Goal: Task Accomplishment & Management: Use online tool/utility

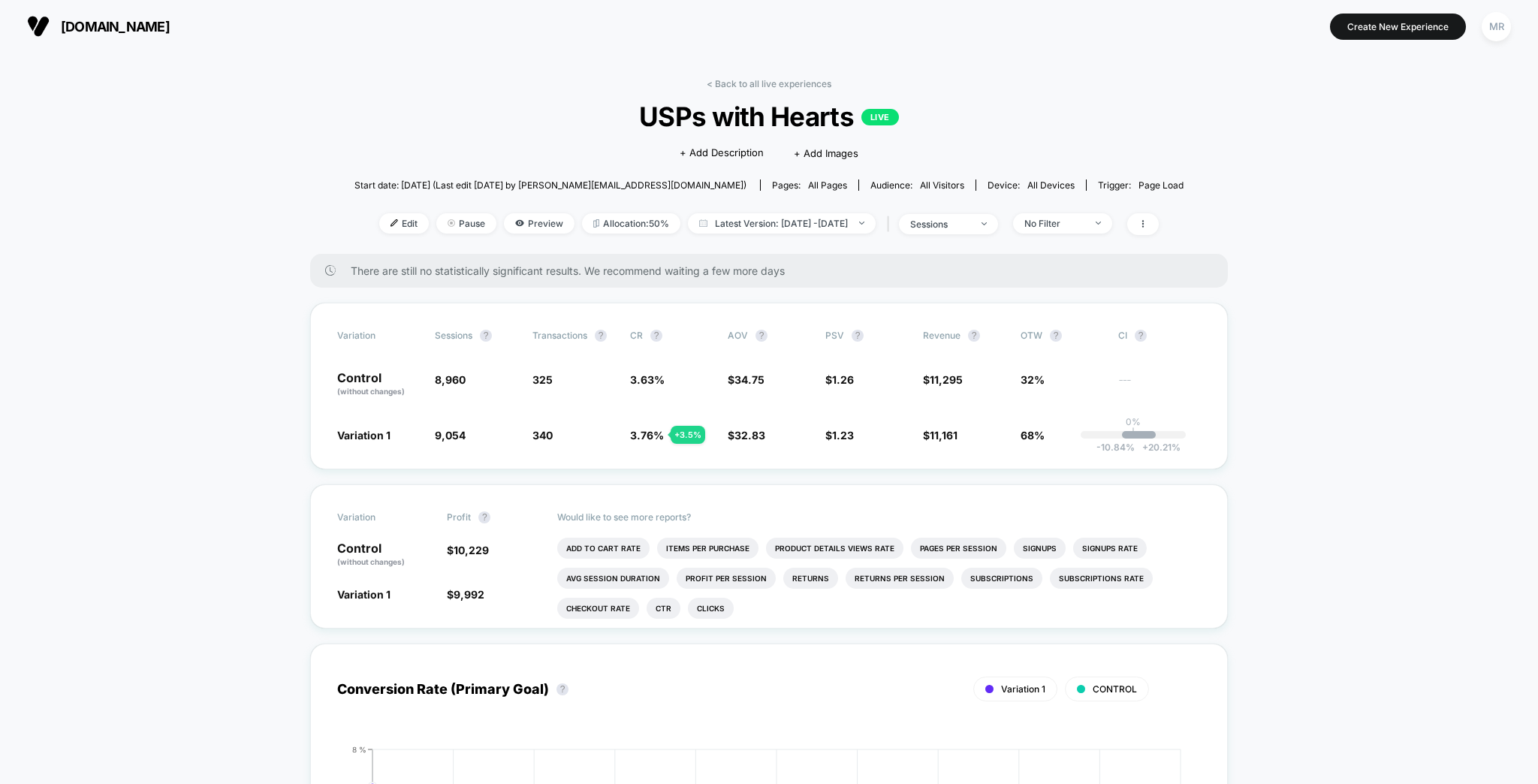
click at [1111, 151] on div "< Back to all live experiences USPs with Hearts LIVE Click to edit experience d…" at bounding box center [768, 166] width 829 height 176
click at [783, 78] on link "< Back to all live experiences" at bounding box center [769, 83] width 124 height 11
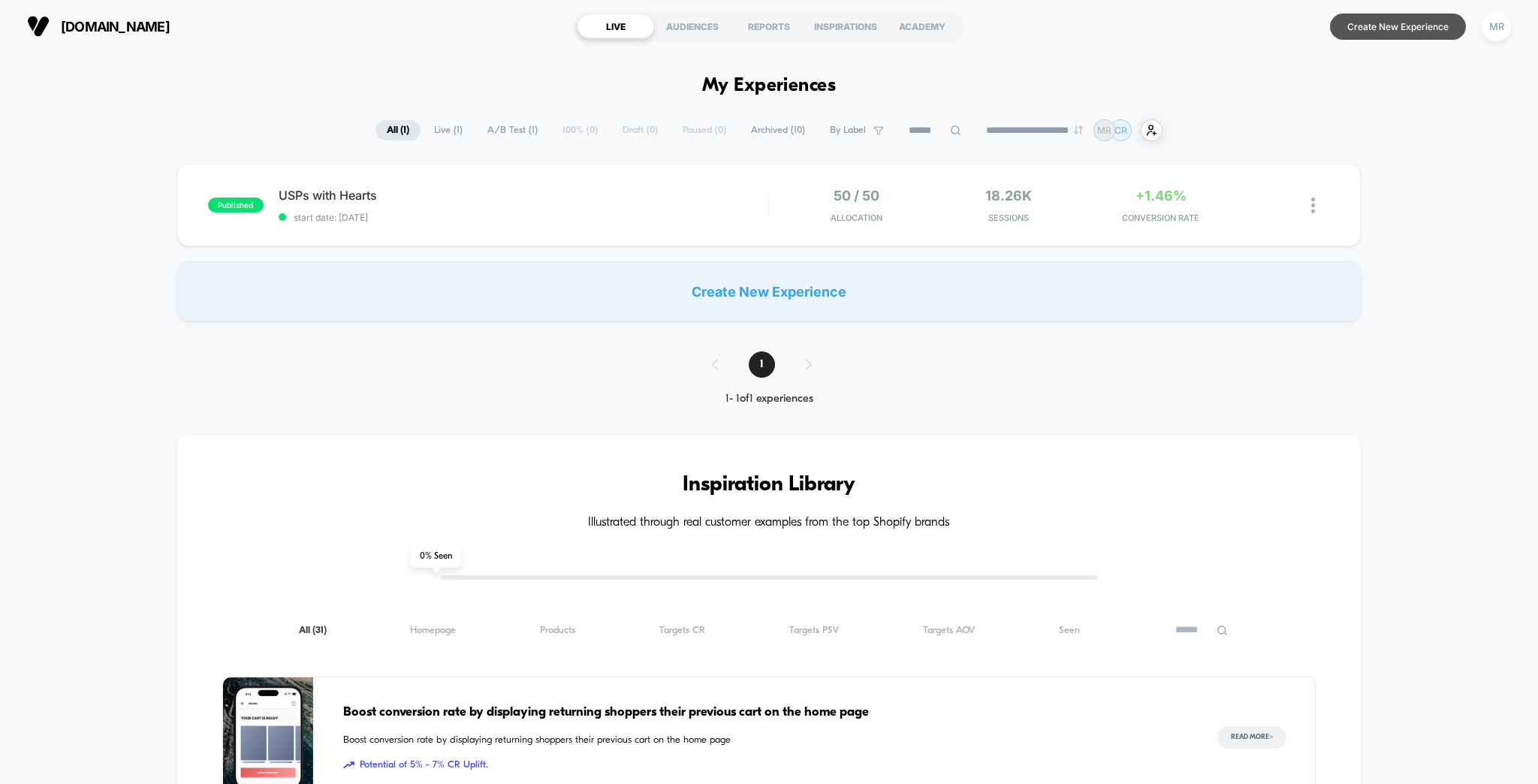
click at [1386, 36] on button "Create New Experience" at bounding box center [1397, 27] width 136 height 27
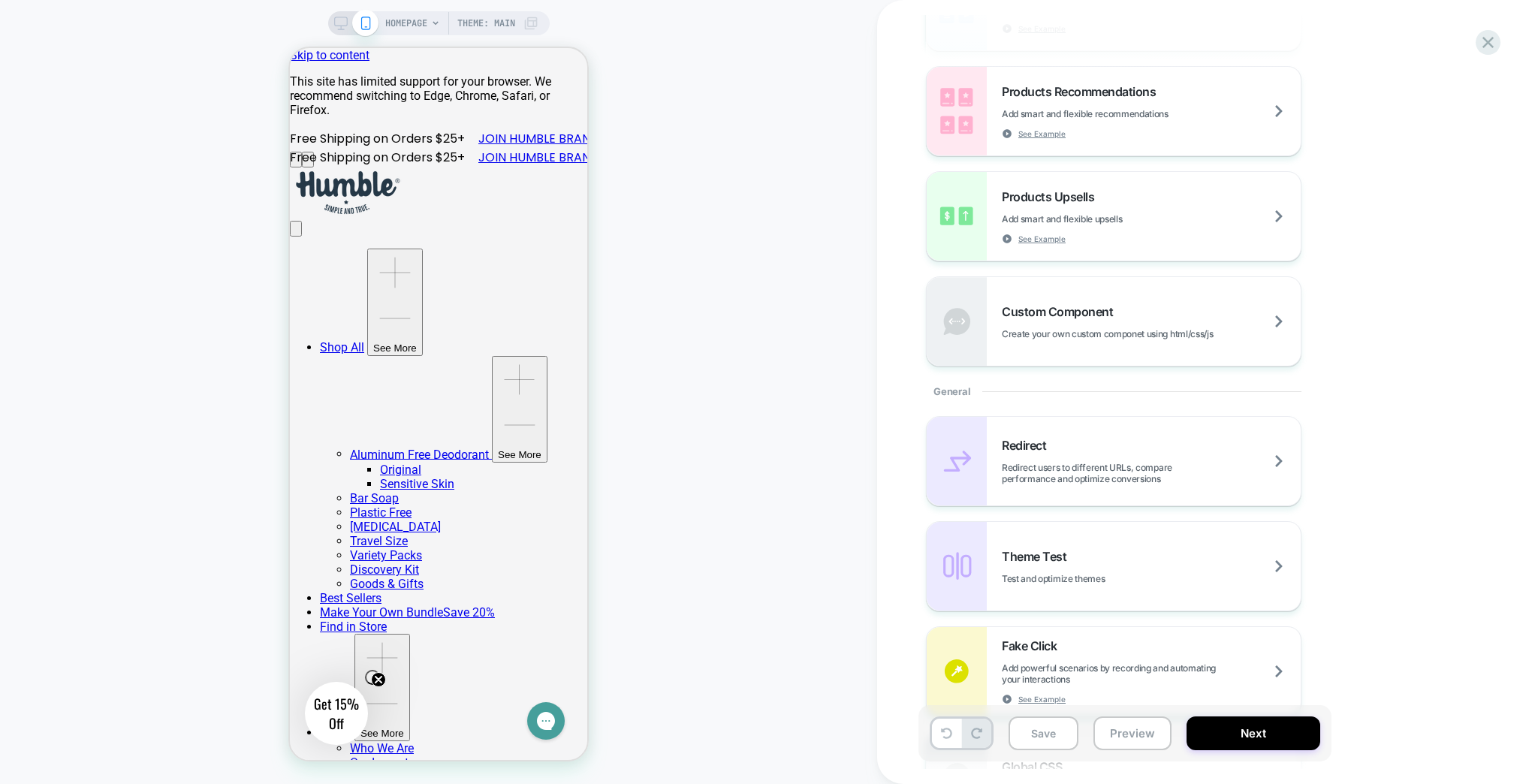
scroll to position [541, 0]
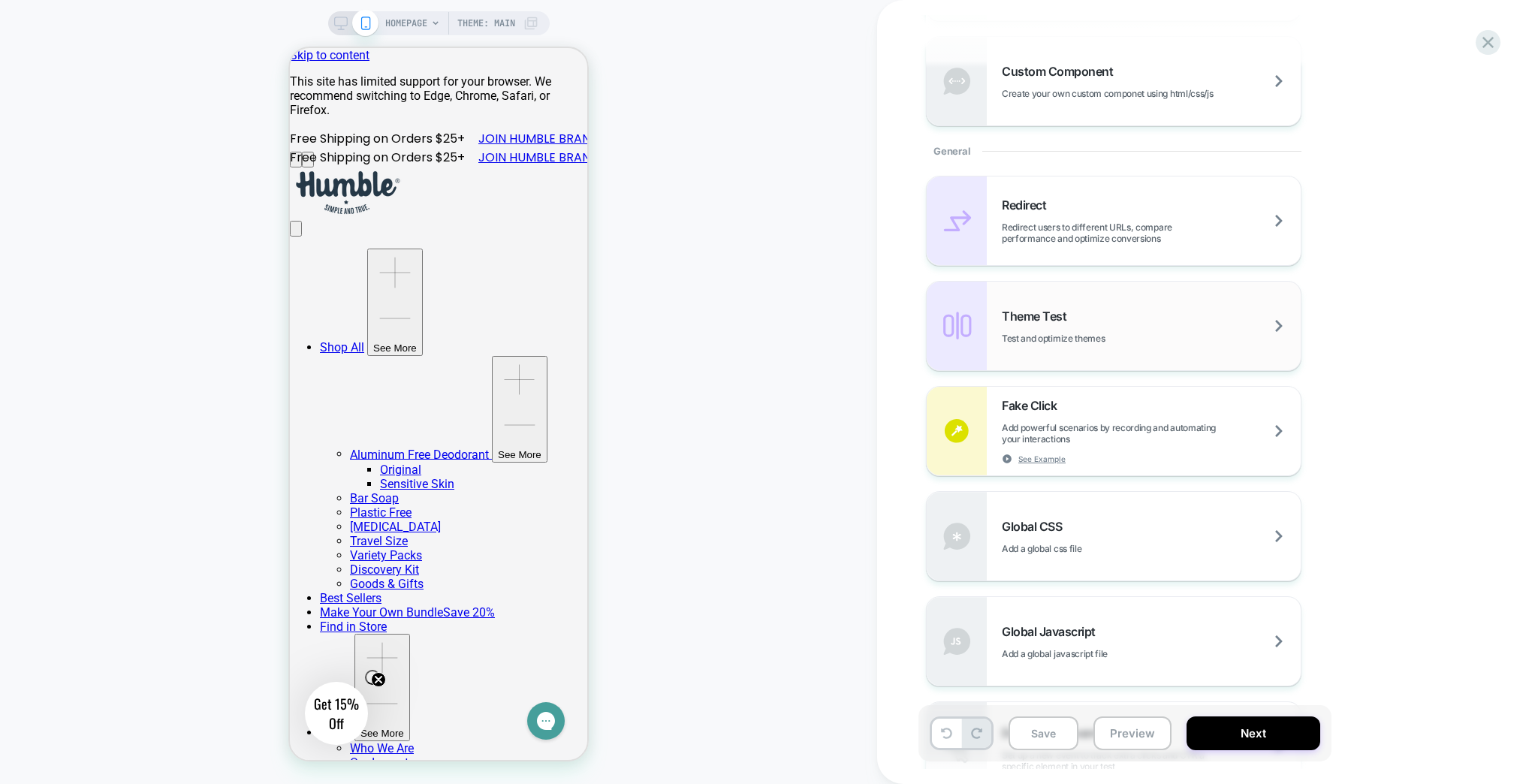
click at [1194, 309] on div "Theme Test Test and optimize themes" at bounding box center [1151, 326] width 299 height 36
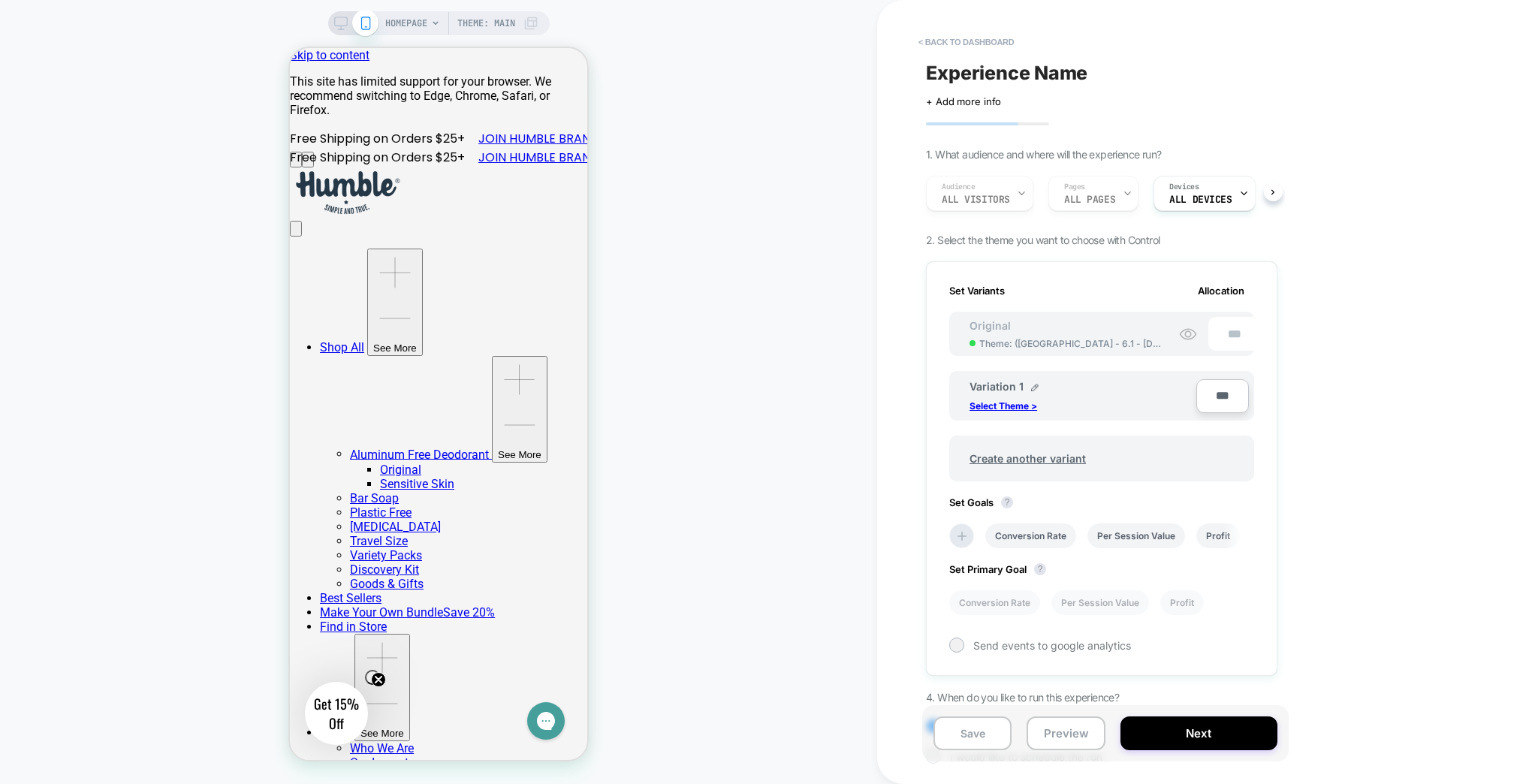
scroll to position [0, 2]
click at [1037, 400] on p "Select Theme >" at bounding box center [1003, 406] width 67 height 11
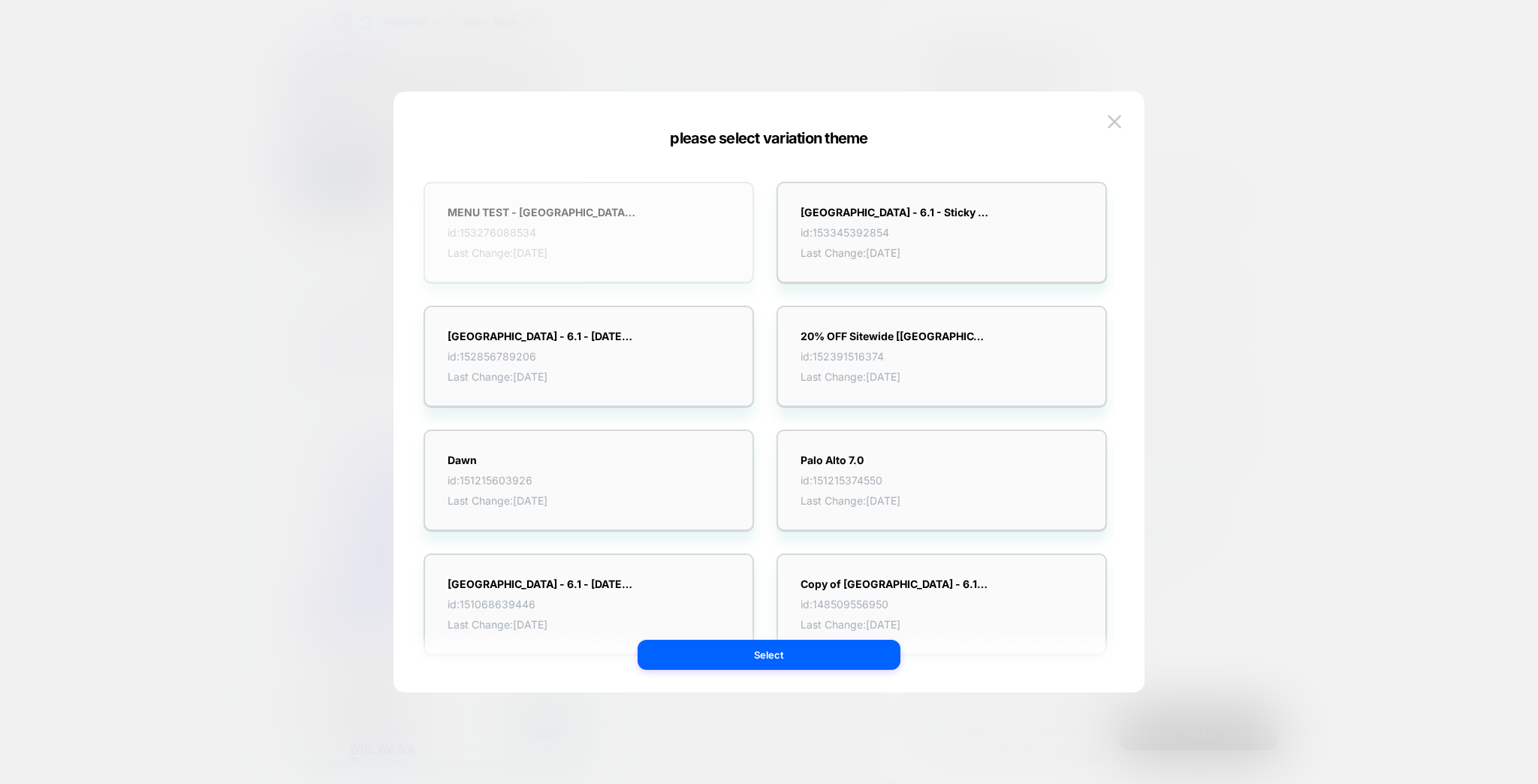
click at [546, 227] on span "id: 153276088534" at bounding box center [541, 232] width 188 height 13
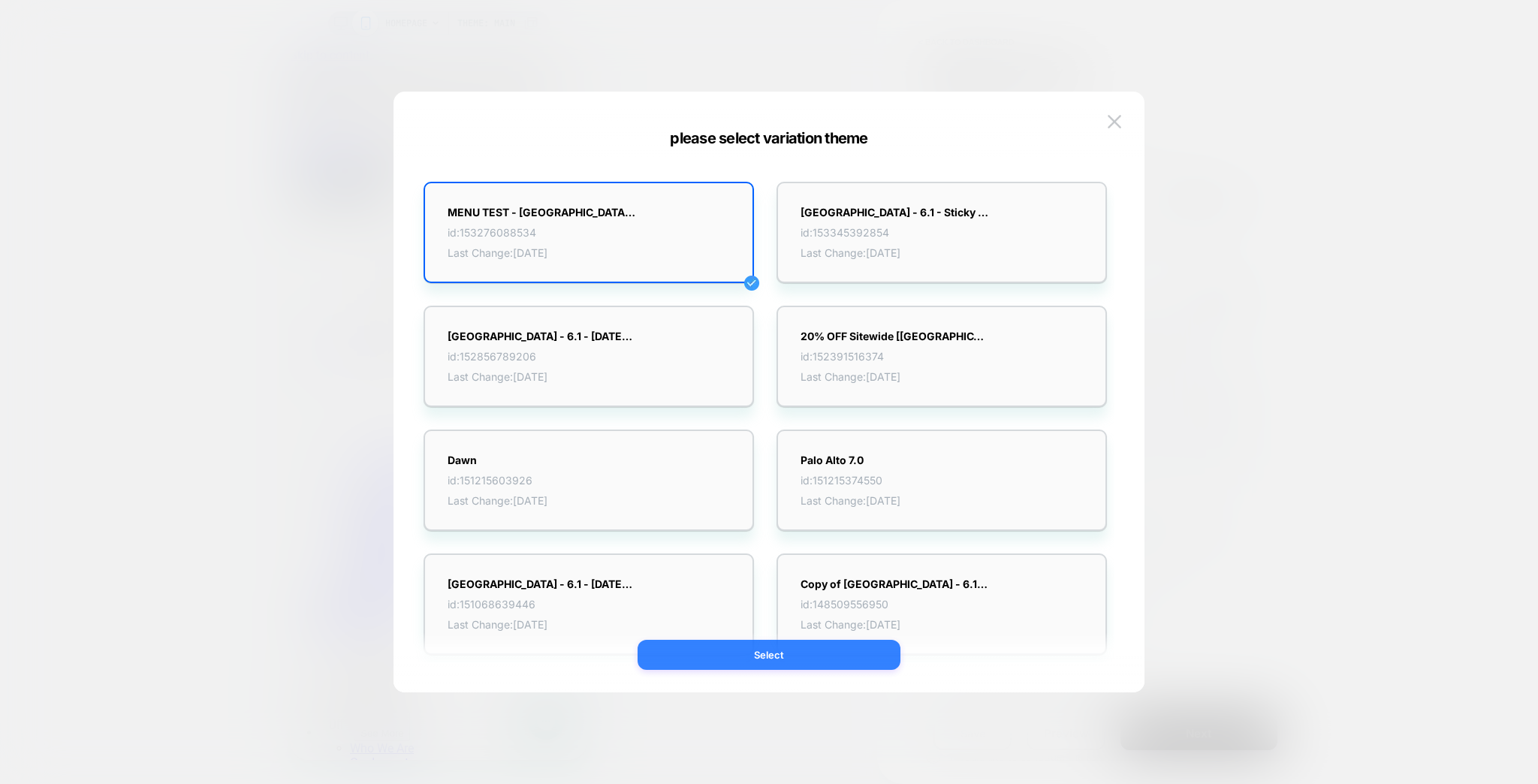
click at [782, 651] on button "Select" at bounding box center [769, 655] width 263 height 30
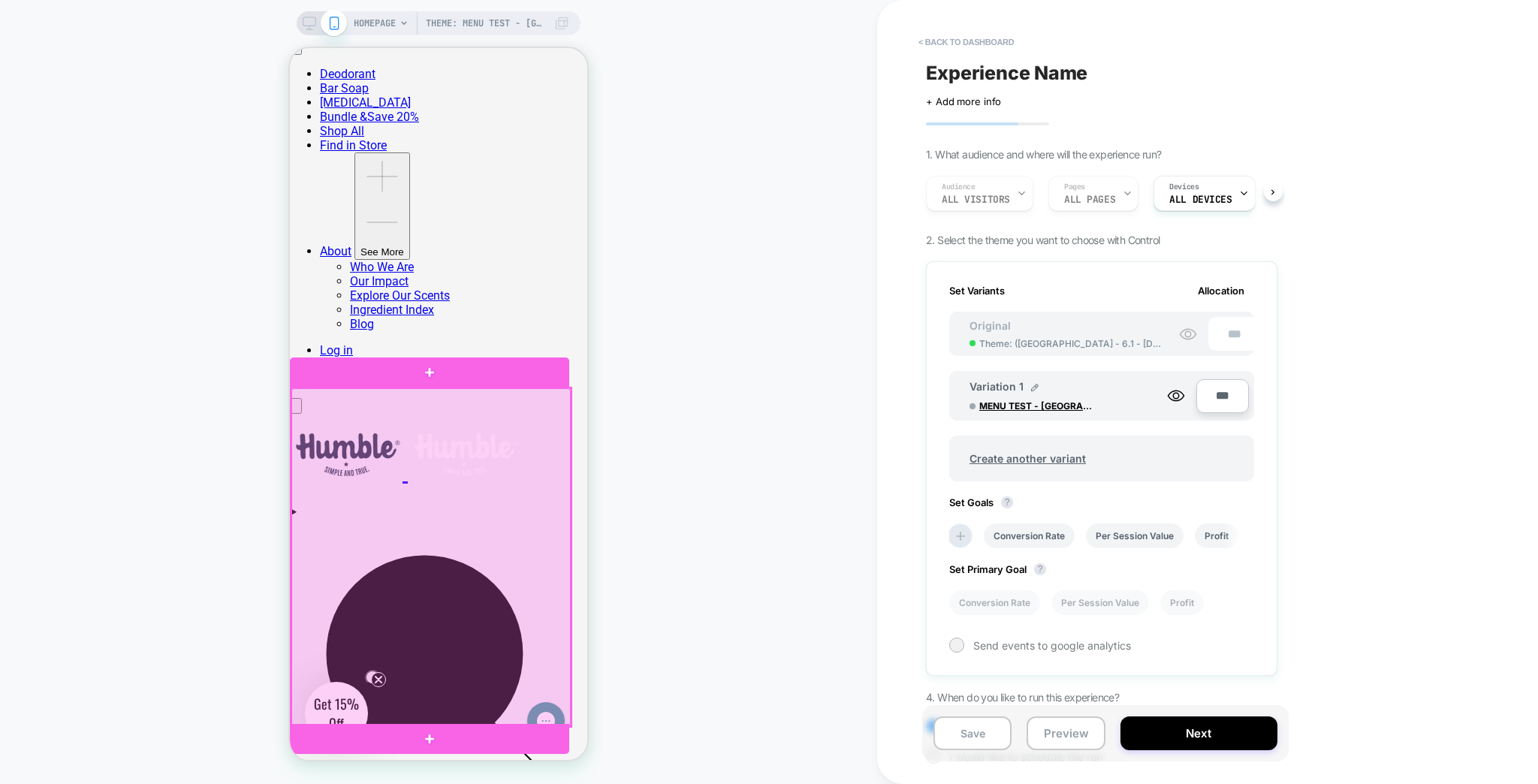
scroll to position [0, 0]
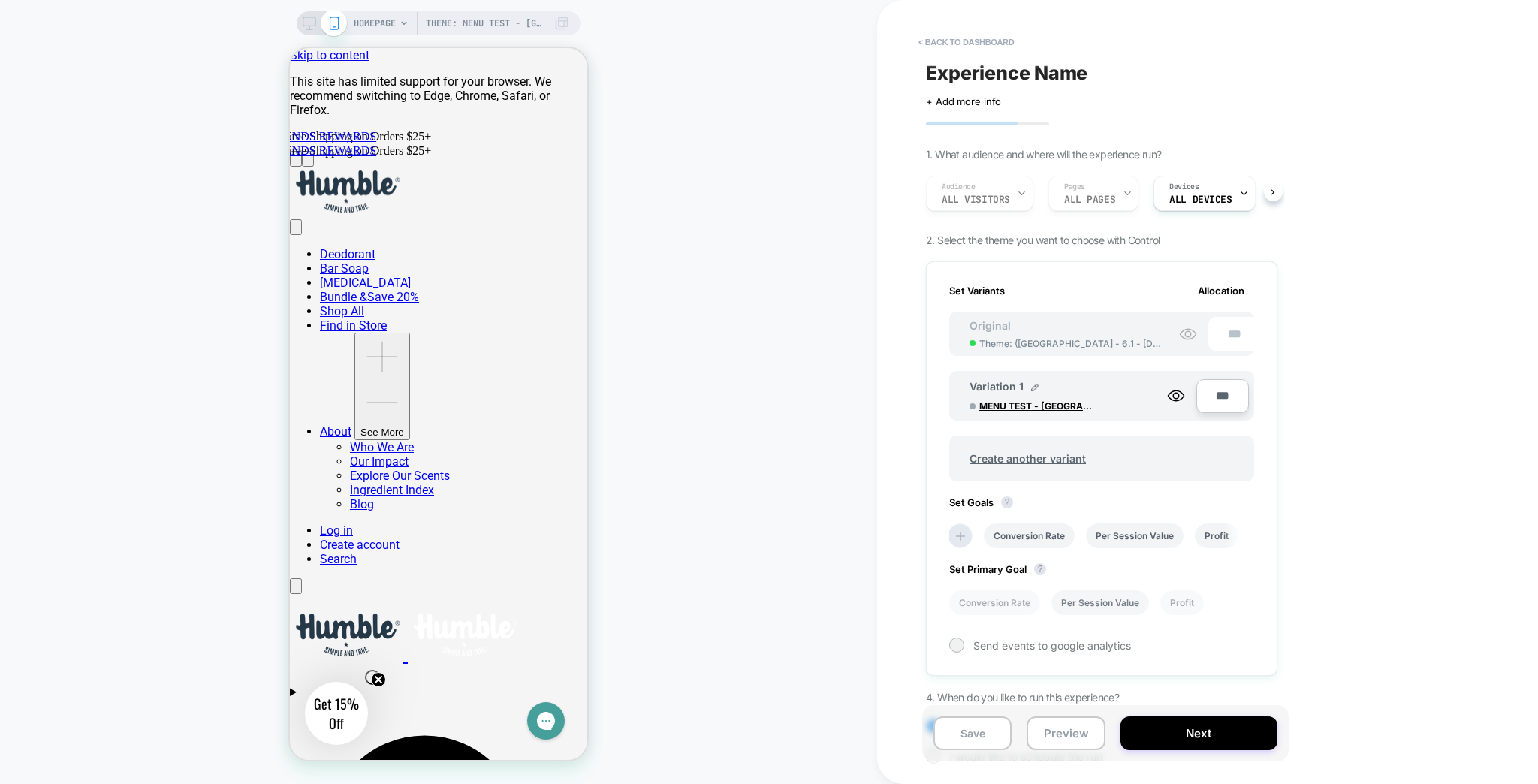
click at [1123, 590] on li "Per Session Value" at bounding box center [1100, 602] width 98 height 25
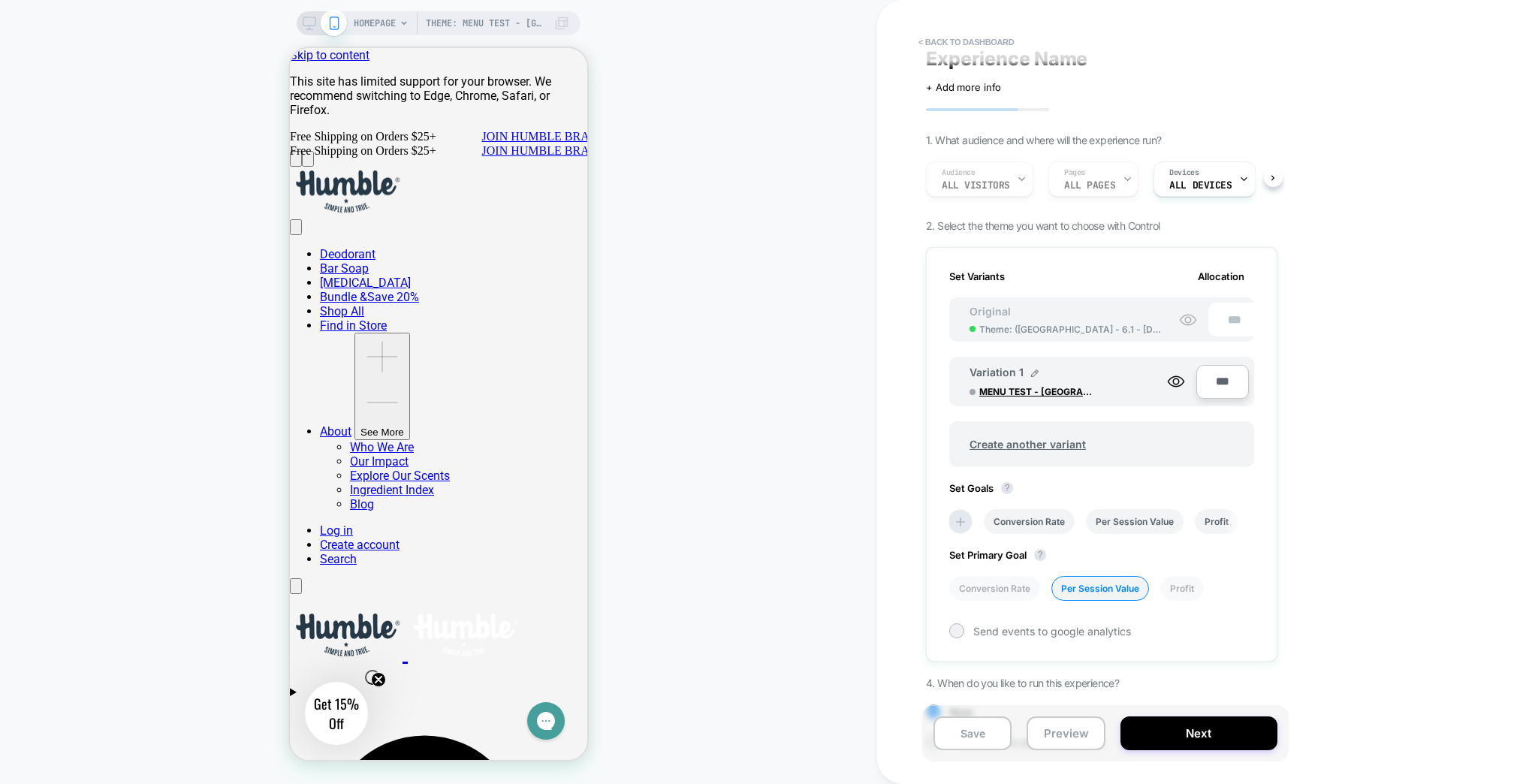
scroll to position [16, 0]
click at [1185, 371] on icon at bounding box center [1176, 380] width 18 height 18
click at [1195, 313] on icon at bounding box center [1187, 318] width 16 height 11
click at [1185, 371] on icon at bounding box center [1176, 380] width 18 height 18
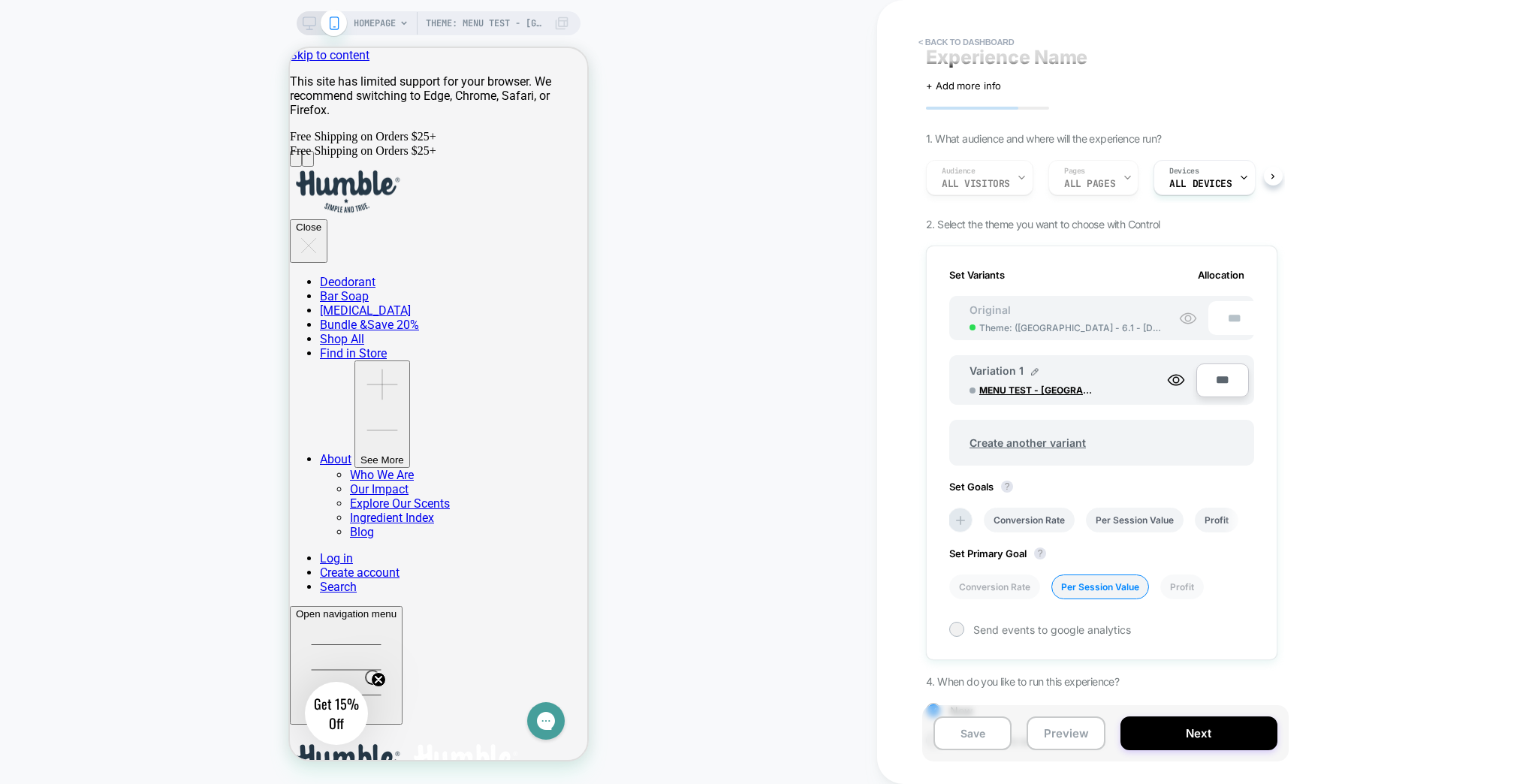
scroll to position [0, 0]
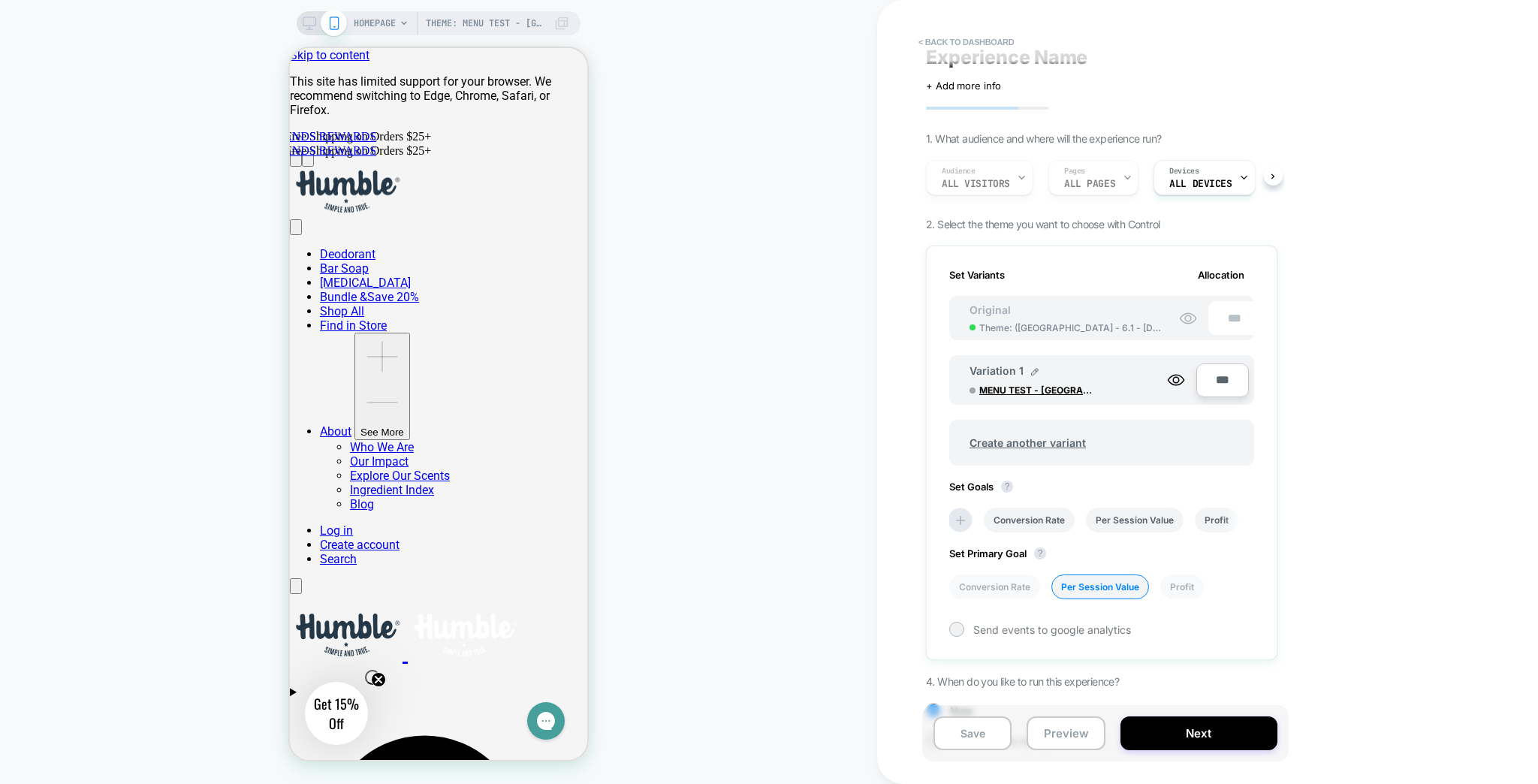
click at [316, 23] on icon at bounding box center [309, 24] width 14 height 14
